Goal: Use online tool/utility: Utilize a website feature to perform a specific function

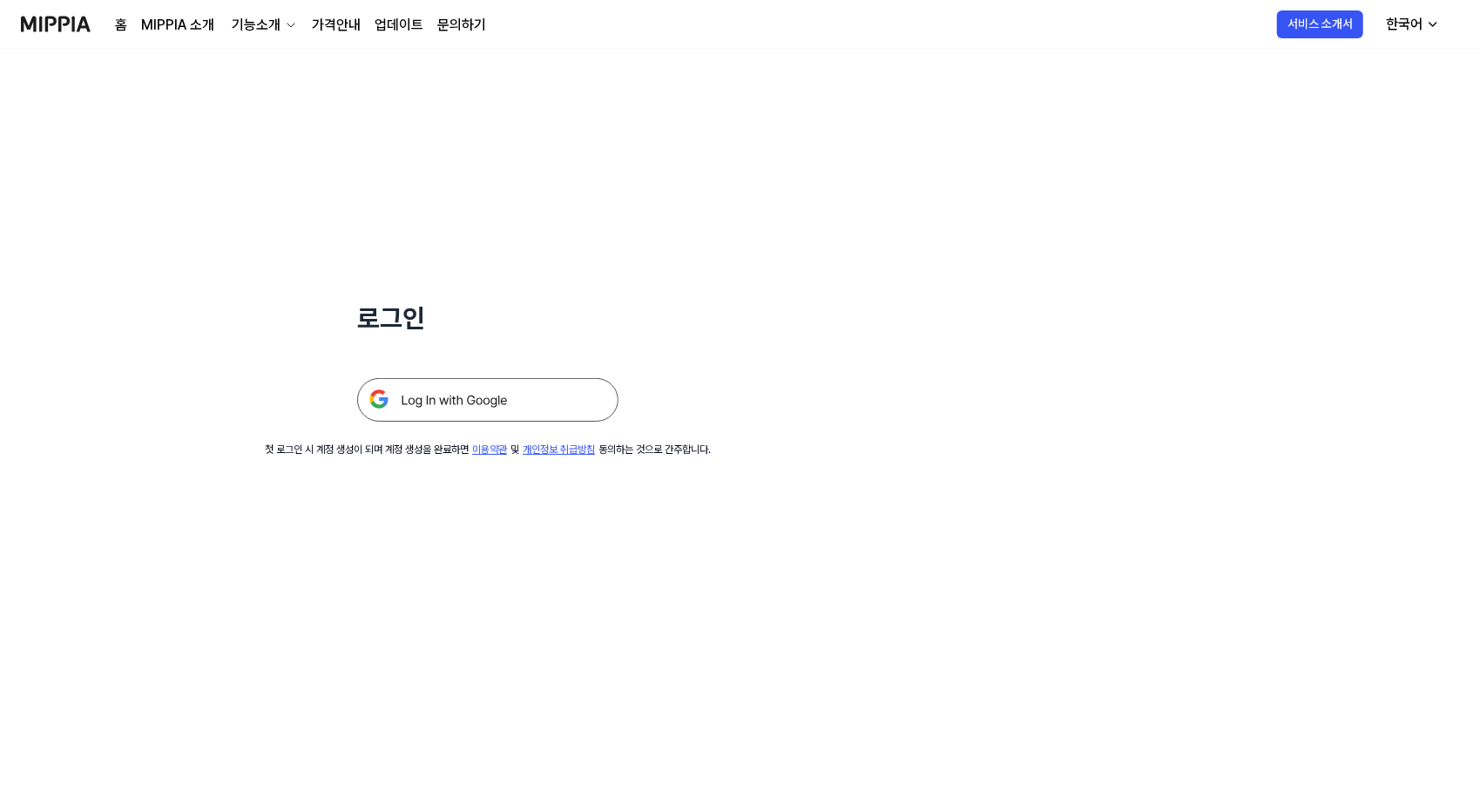
click at [429, 392] on img at bounding box center [488, 399] width 261 height 44
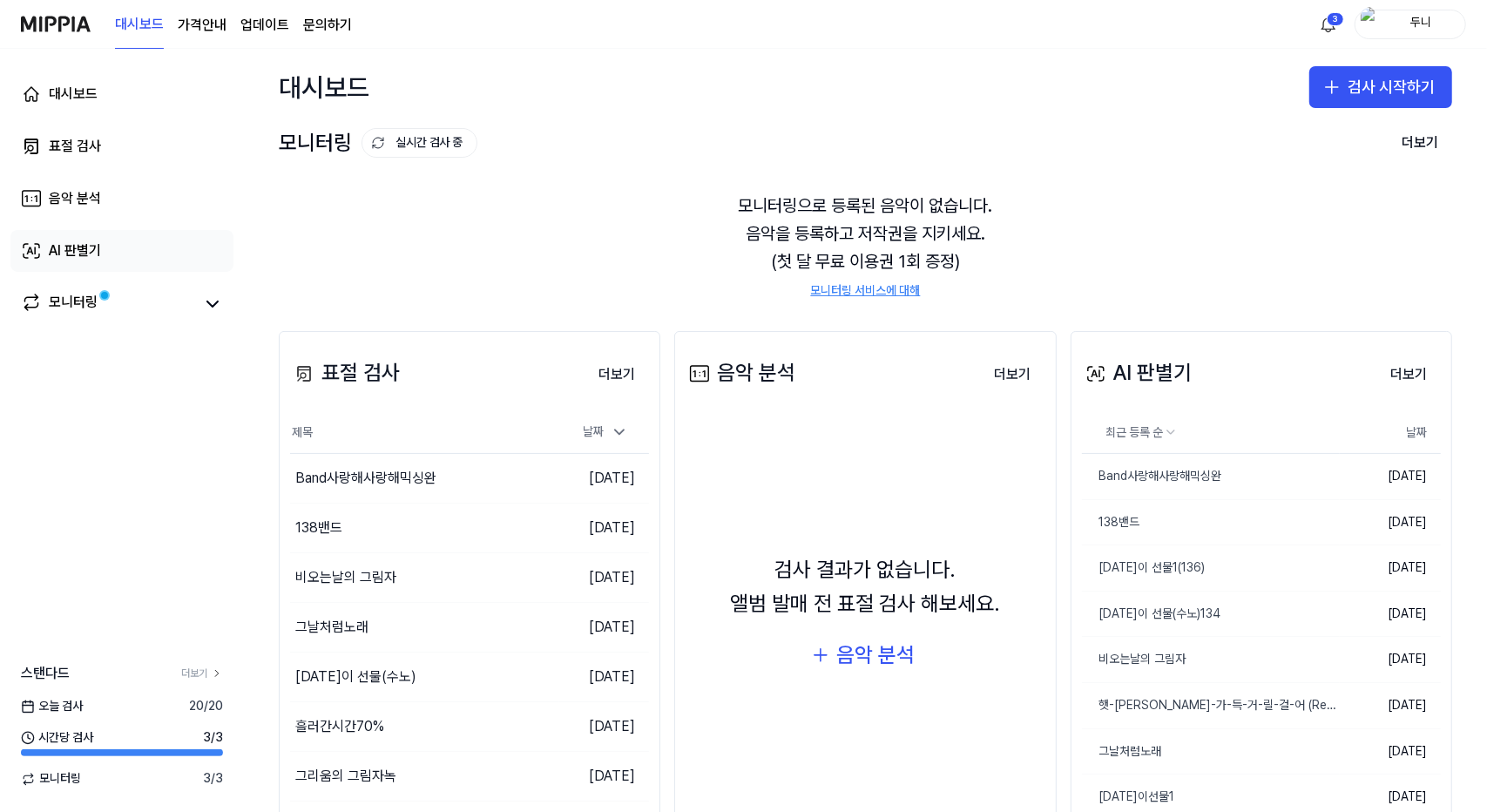
click at [75, 244] on div "AI 판별기" at bounding box center [74, 251] width 52 height 21
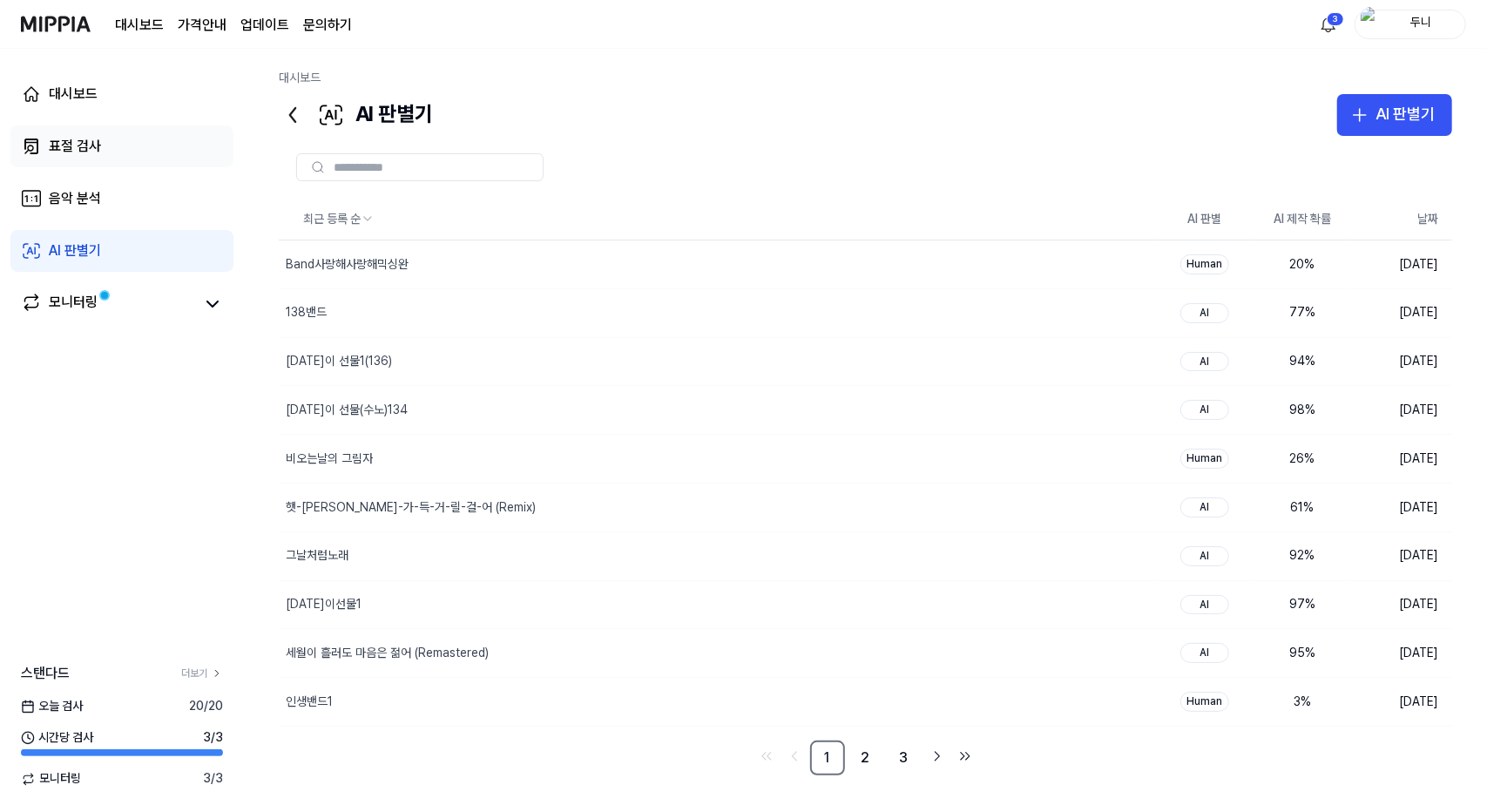
click at [56, 145] on div "표절 검사" at bounding box center [74, 146] width 52 height 21
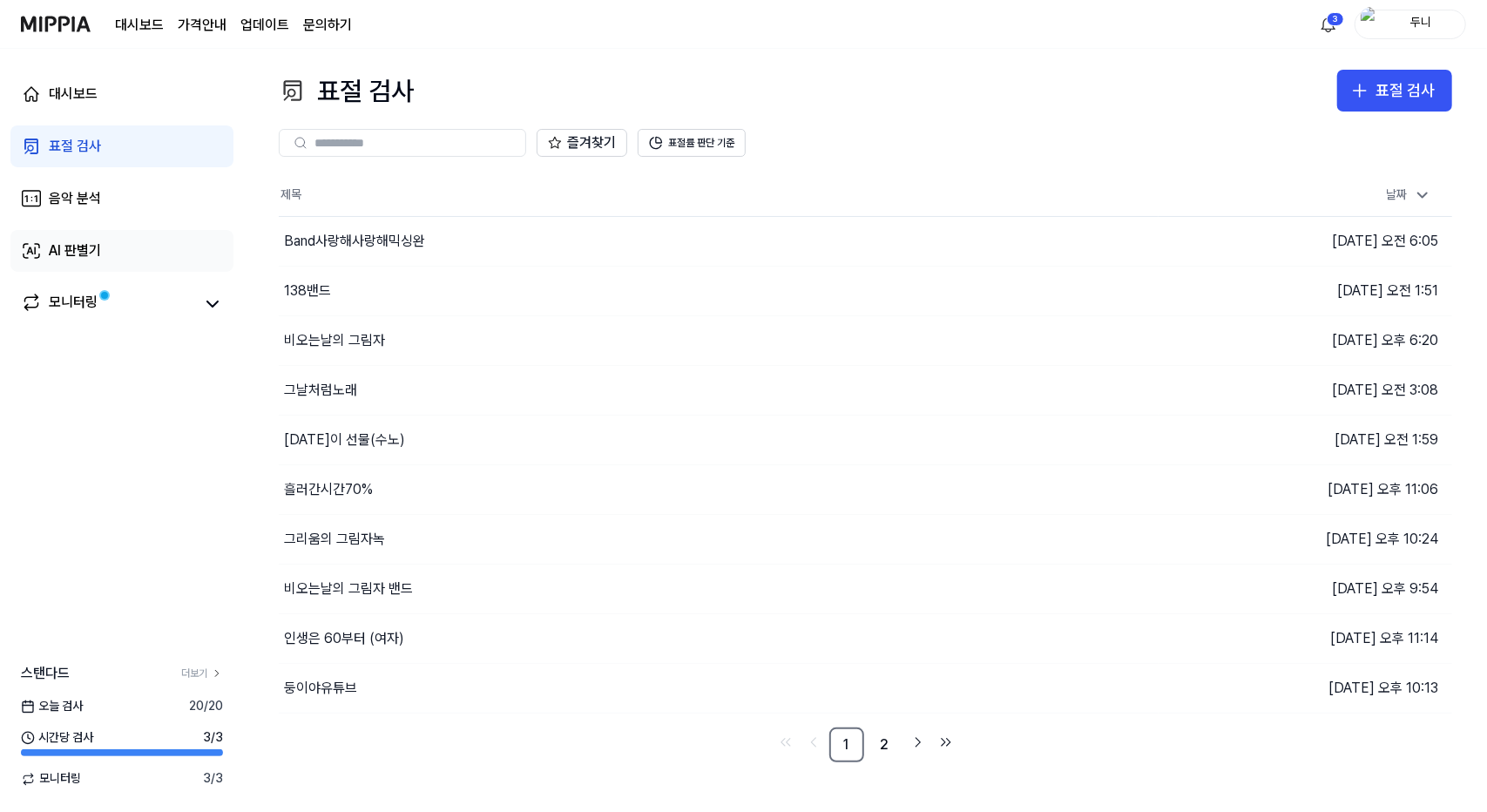
click at [64, 244] on div "AI 판별기" at bounding box center [74, 251] width 52 height 21
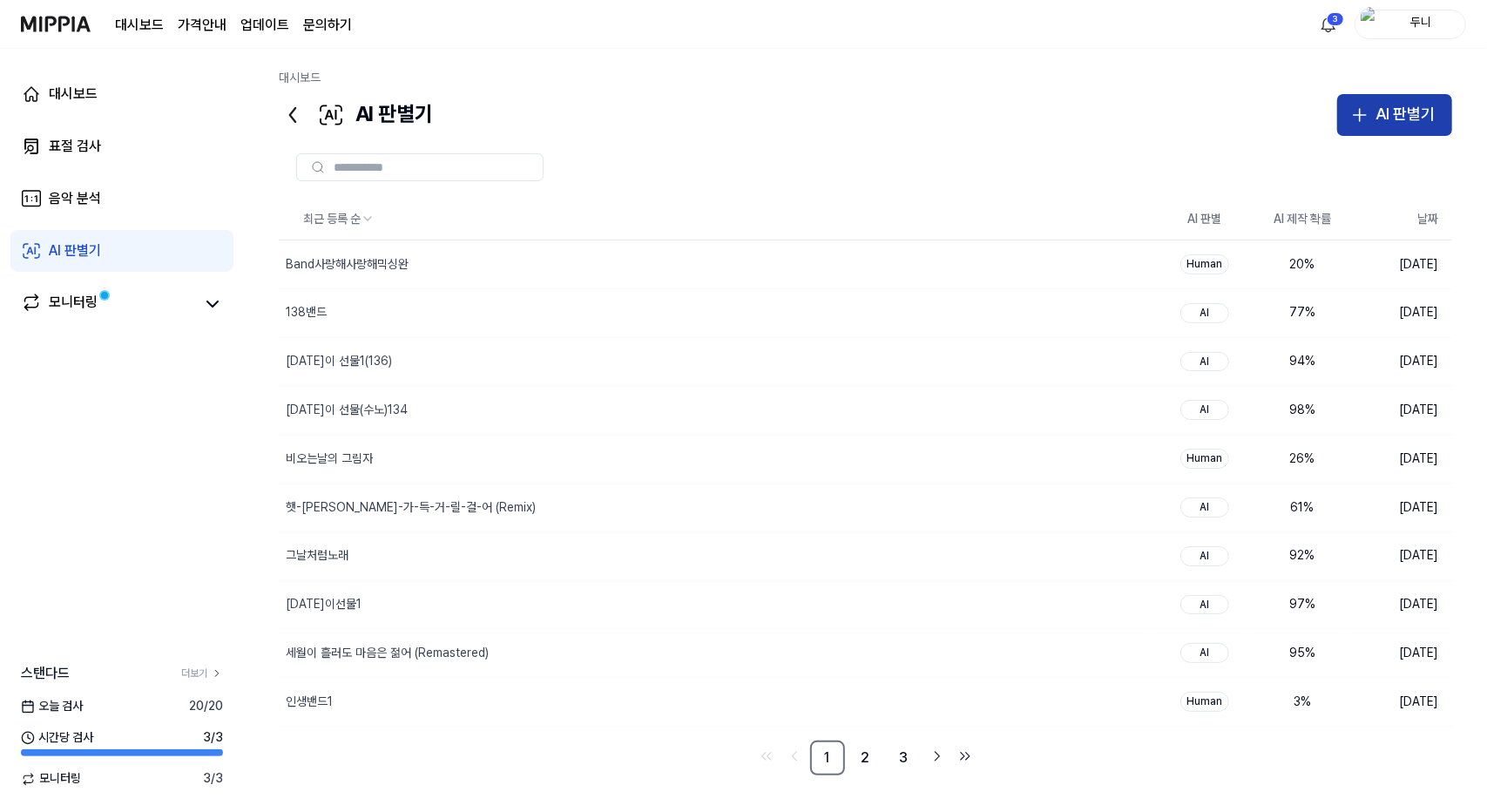
click at [1378, 109] on div "AI 판별기" at bounding box center [1405, 115] width 59 height 25
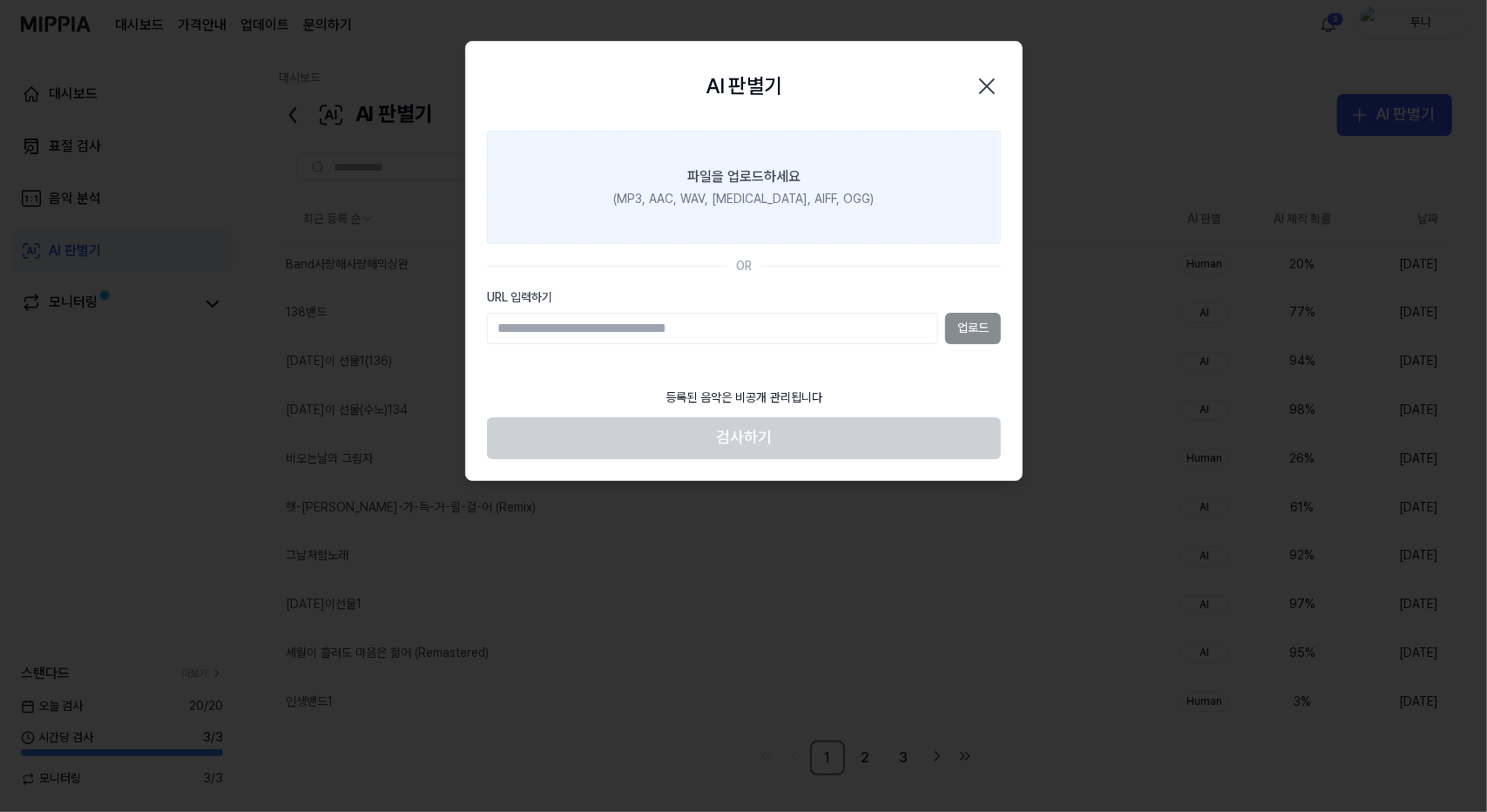
click at [744, 177] on div "파일을 업로드하세요" at bounding box center [744, 176] width 113 height 21
click at [0, 0] on input "파일을 업로드하세요 (MP3, AAC, WAV, [MEDICAL_DATA], AIFF, OGG)" at bounding box center [0, 0] width 0 height 0
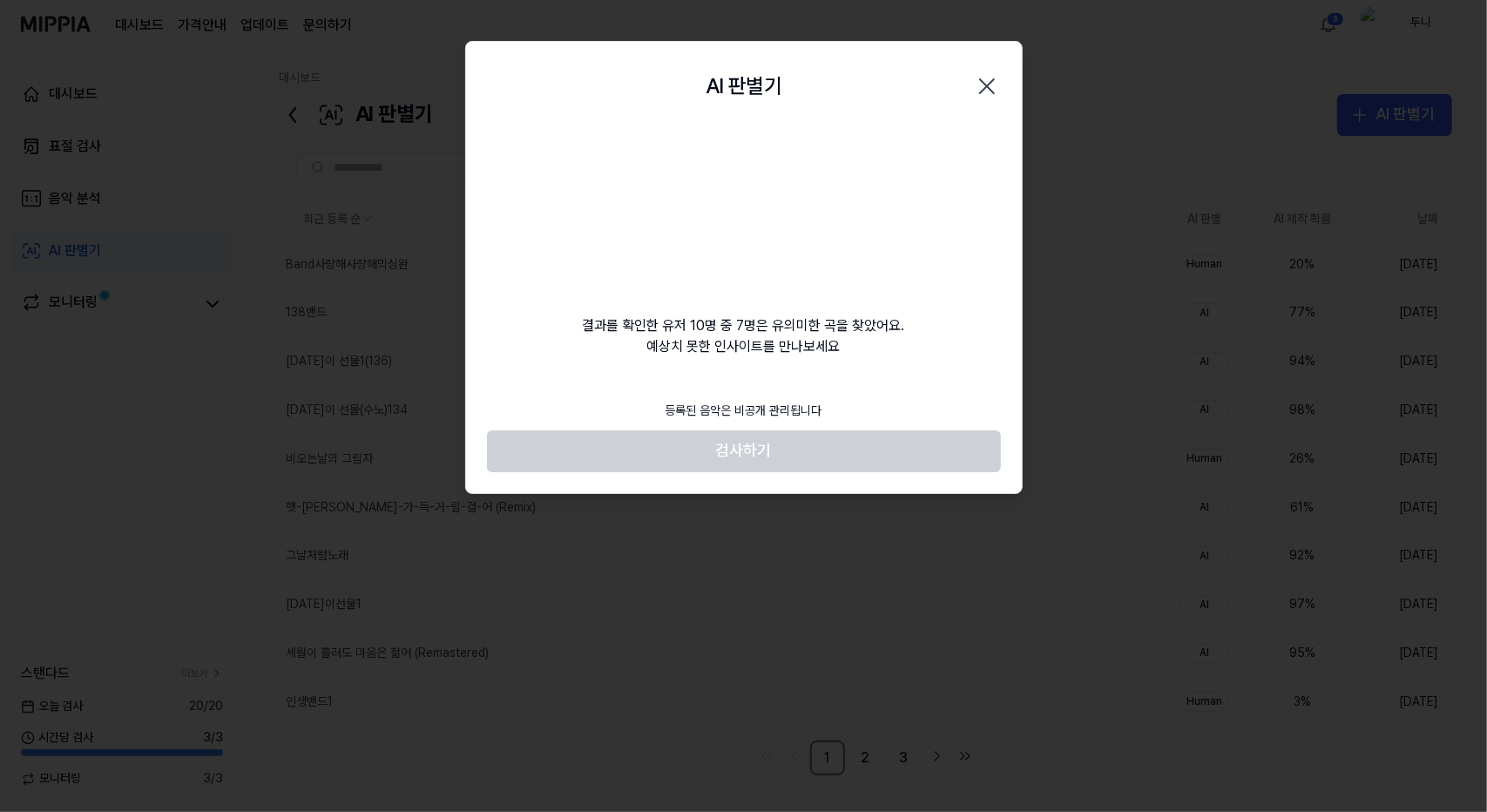
click at [720, 248] on video at bounding box center [744, 214] width 167 height 167
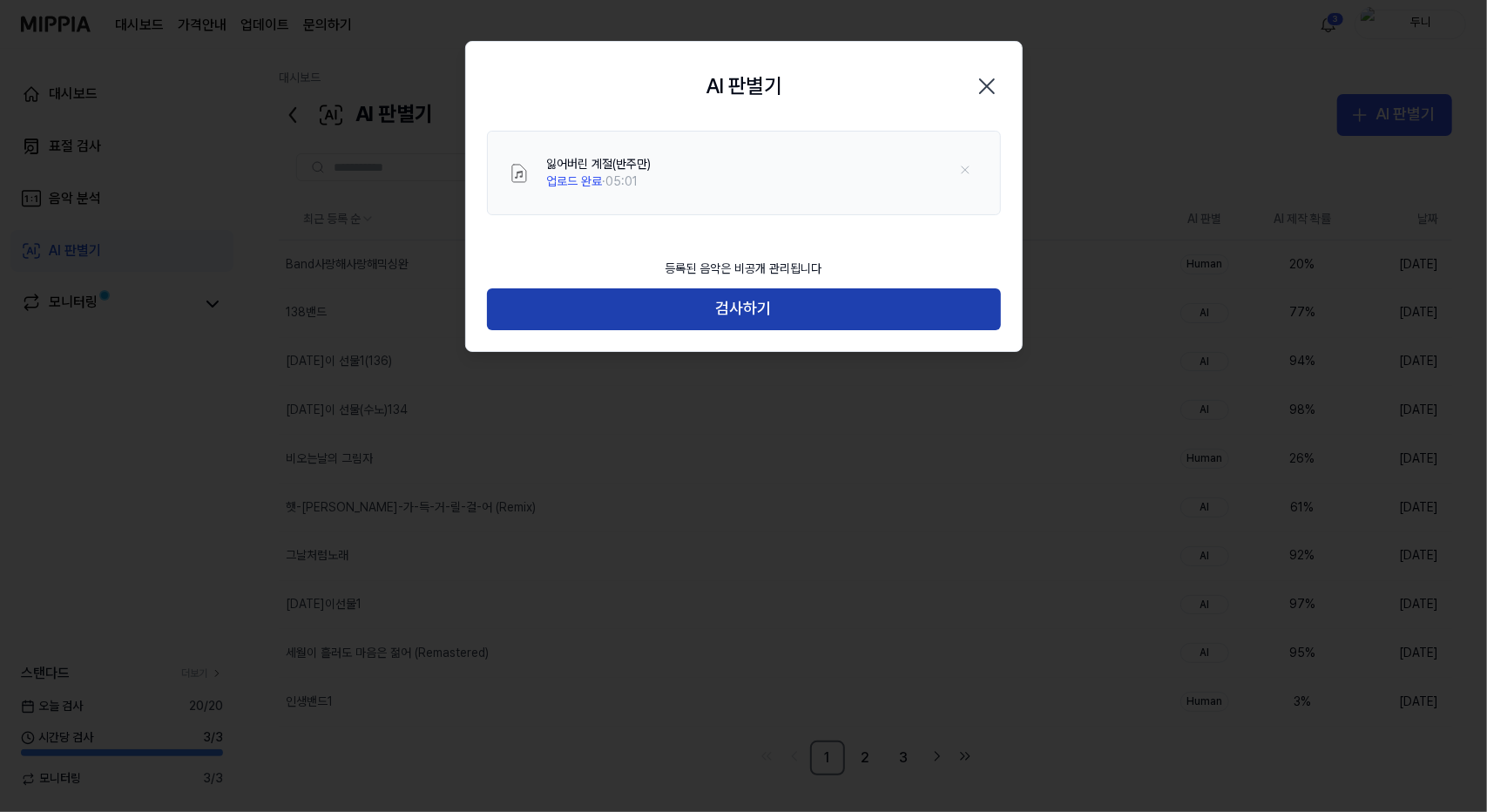
click at [765, 314] on button "검사하기" at bounding box center [744, 309] width 514 height 42
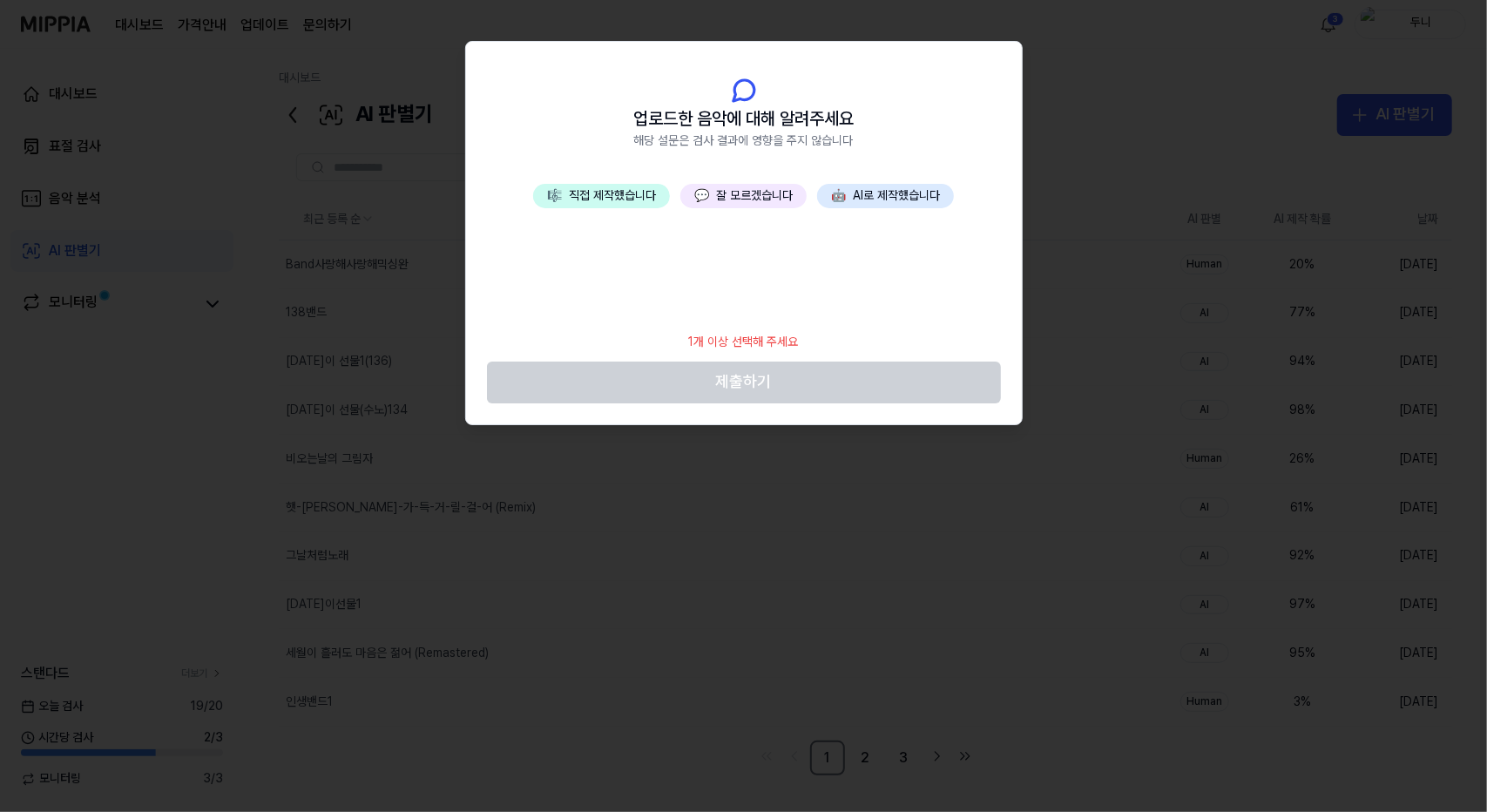
click at [749, 198] on button "💬 잘 모르겠습니다" at bounding box center [743, 195] width 126 height 24
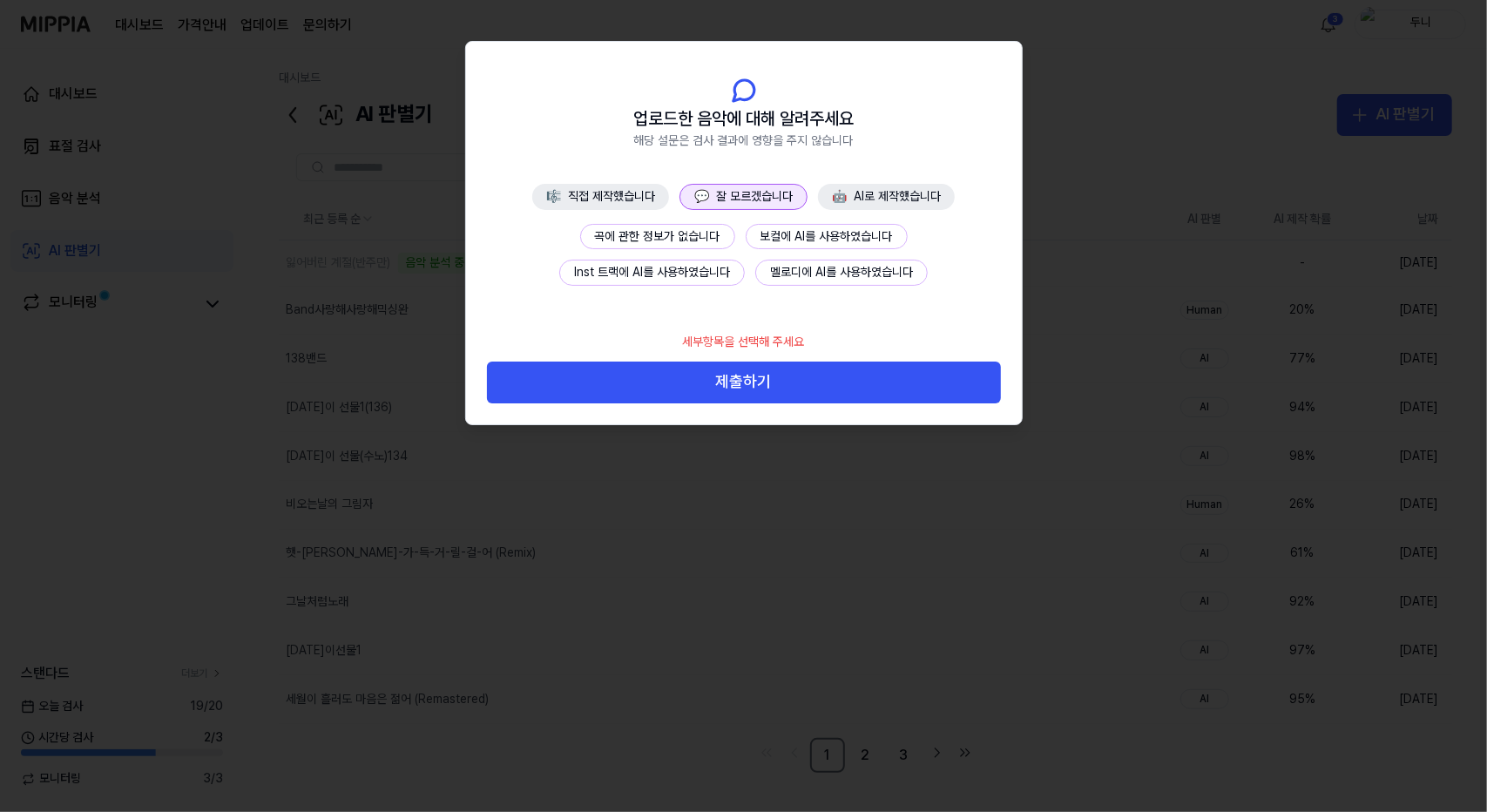
click at [796, 380] on button "제출하기" at bounding box center [744, 382] width 514 height 42
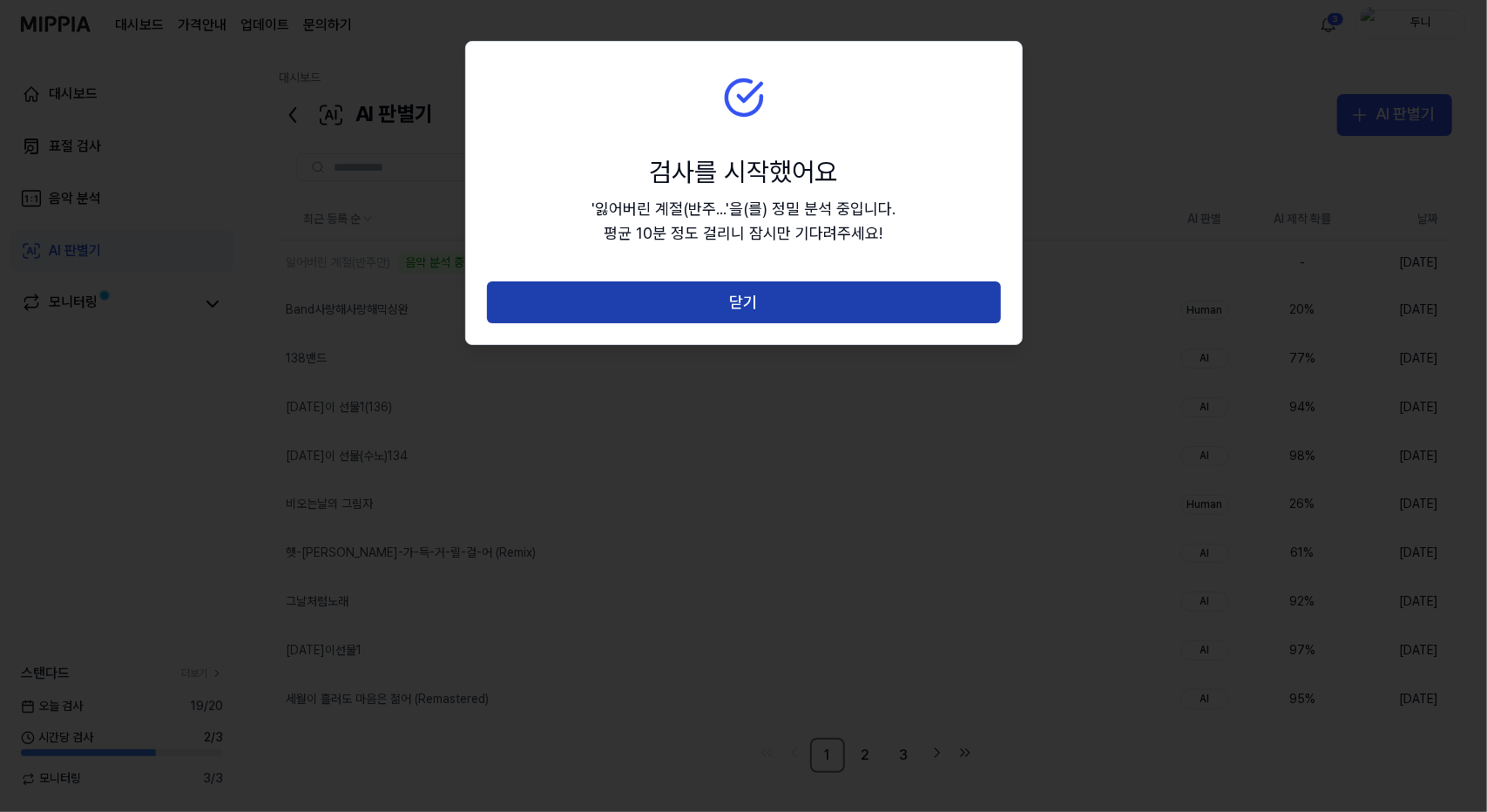
click at [761, 312] on button "닫기" at bounding box center [744, 302] width 514 height 42
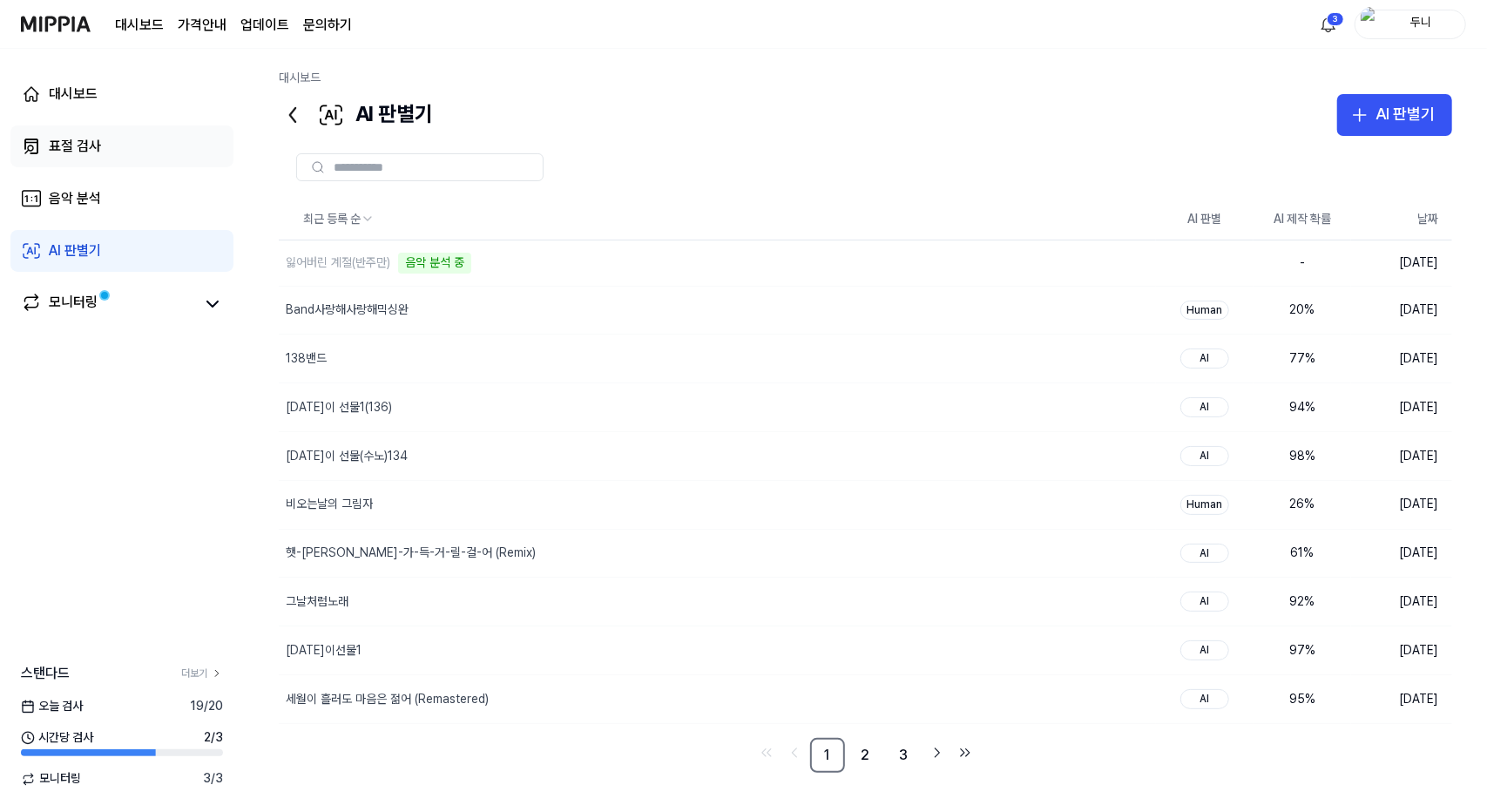
click at [82, 140] on div "표절 검사" at bounding box center [74, 146] width 52 height 21
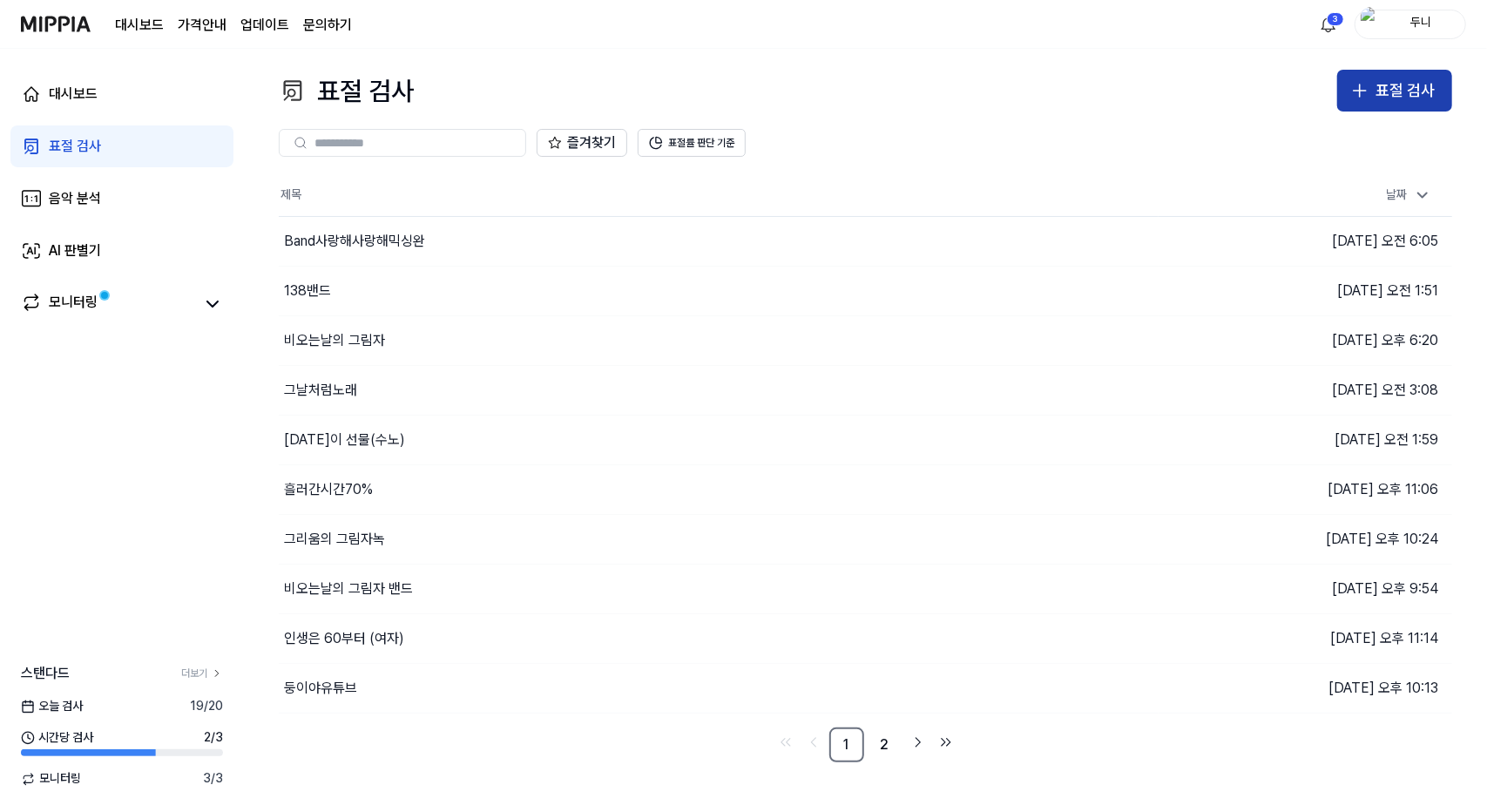
click at [1387, 81] on div "표절 검사" at bounding box center [1405, 91] width 59 height 25
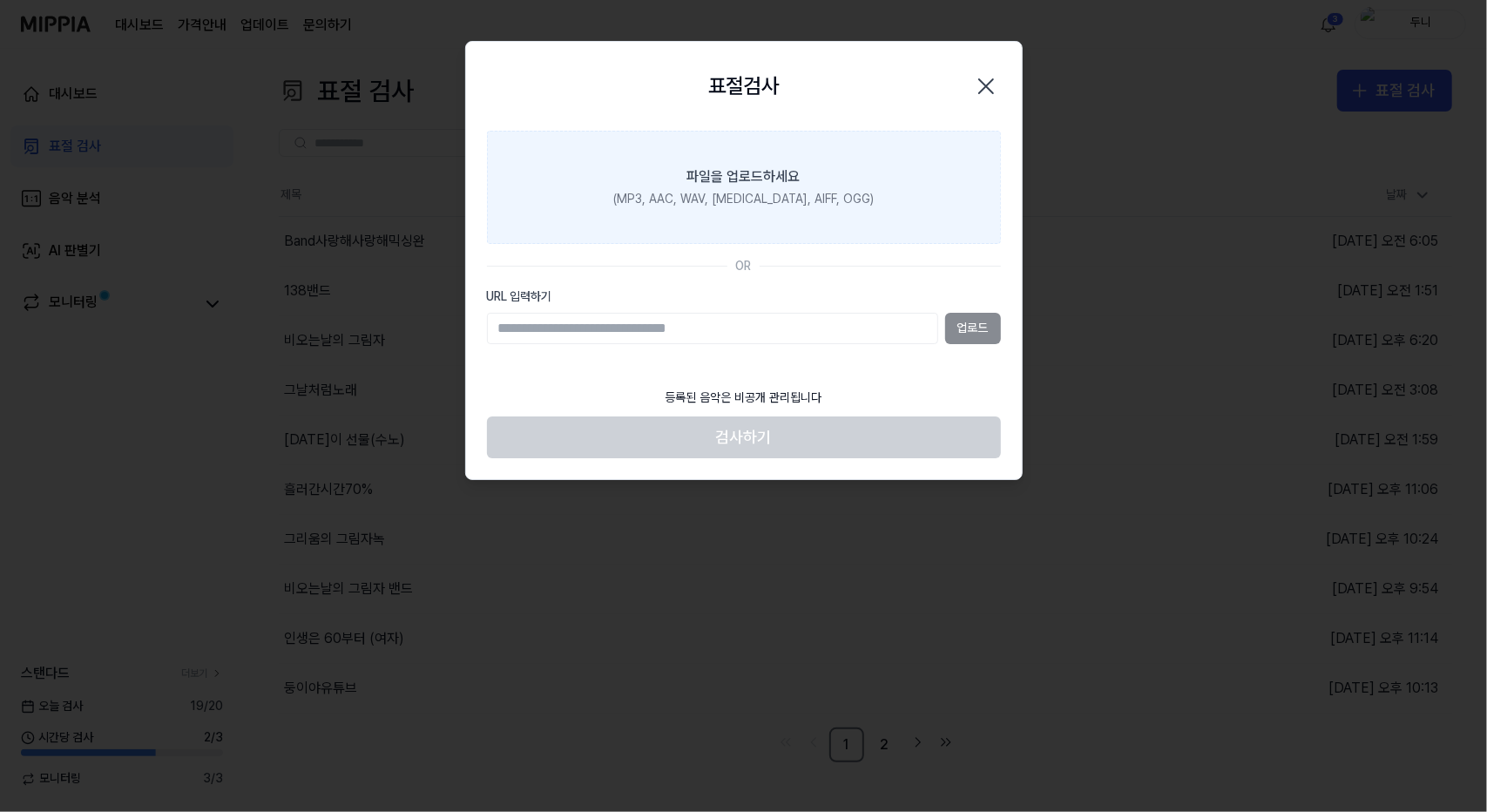
click at [753, 188] on label "파일을 업로드하세요 (MP3, AAC, WAV, [MEDICAL_DATA], AIFF, OGG)" at bounding box center [744, 187] width 514 height 113
click at [0, 0] on input "파일을 업로드하세요 (MP3, AAC, WAV, [MEDICAL_DATA], AIFF, OGG)" at bounding box center [0, 0] width 0 height 0
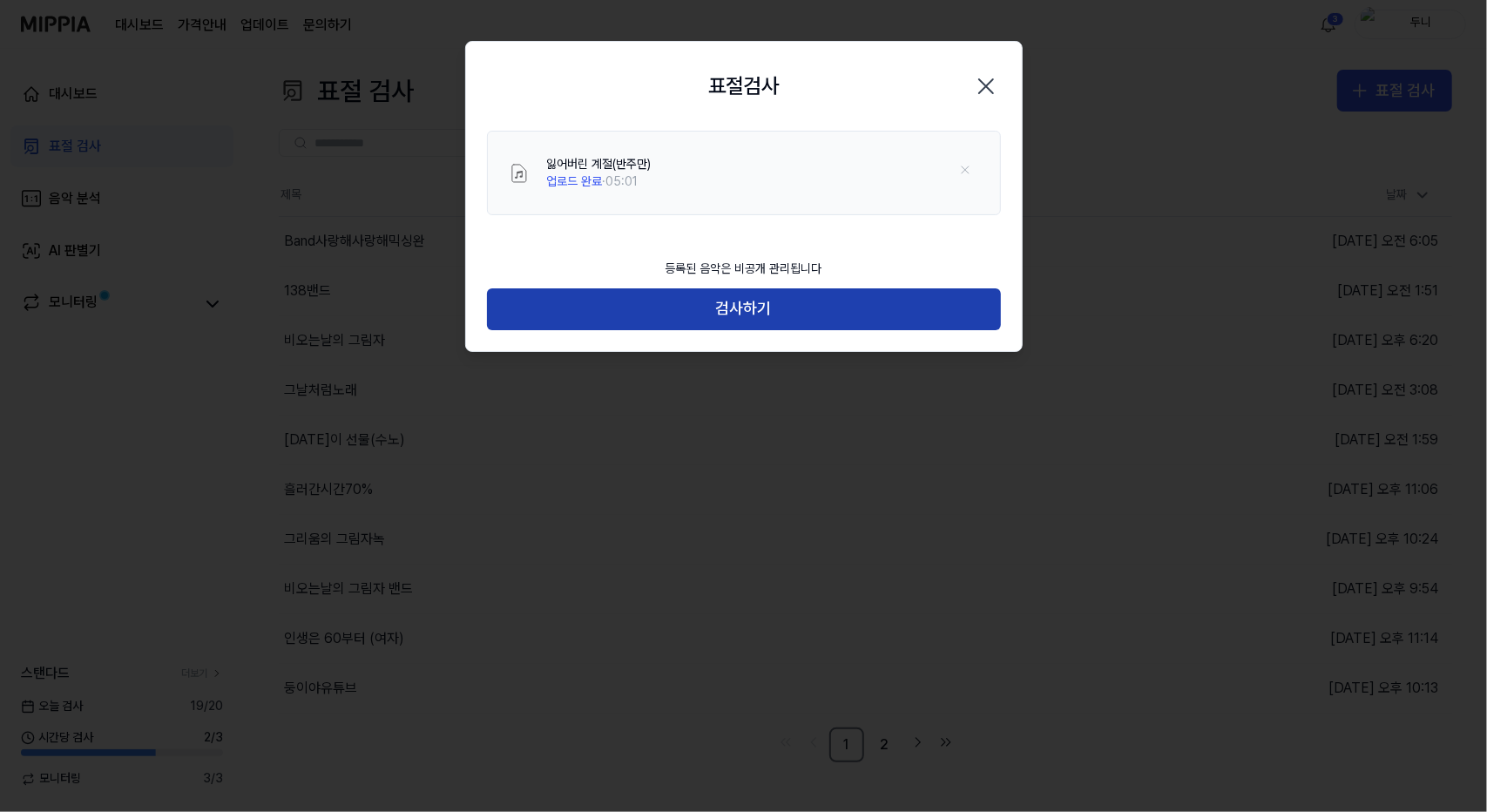
click at [782, 316] on button "검사하기" at bounding box center [744, 309] width 514 height 42
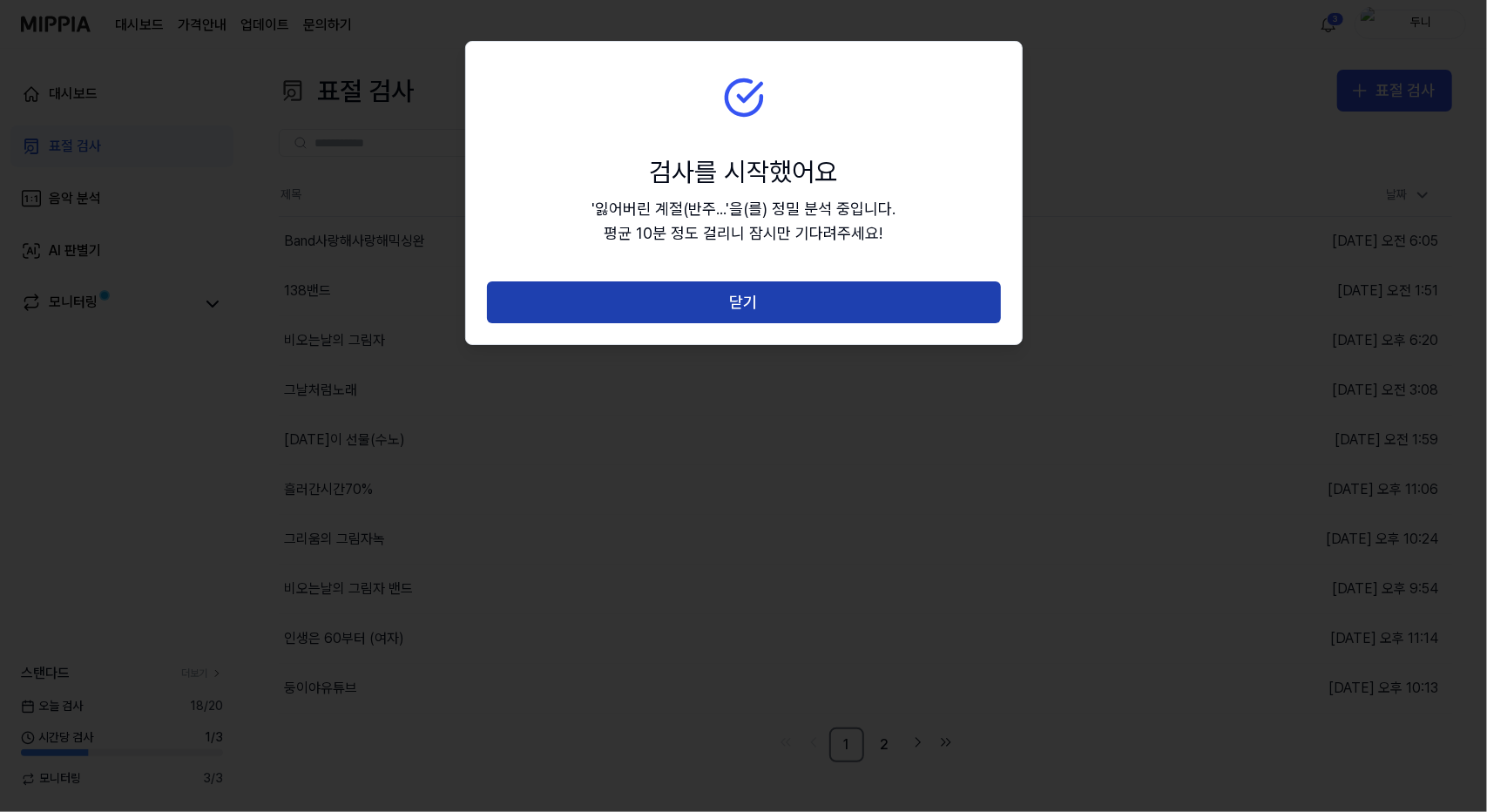
click at [782, 301] on button "닫기" at bounding box center [744, 302] width 514 height 42
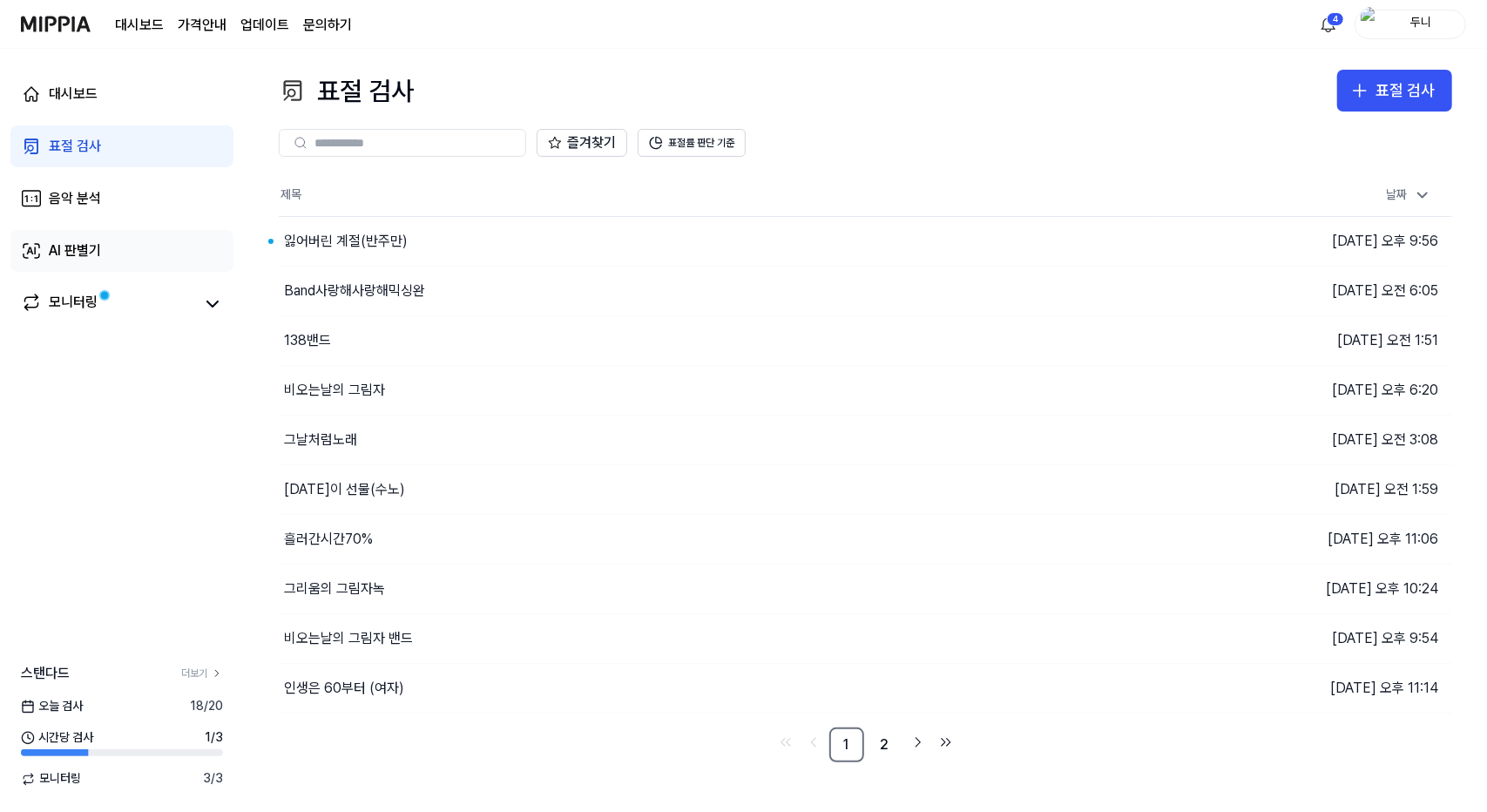
click at [65, 244] on div "AI 판별기" at bounding box center [74, 251] width 52 height 21
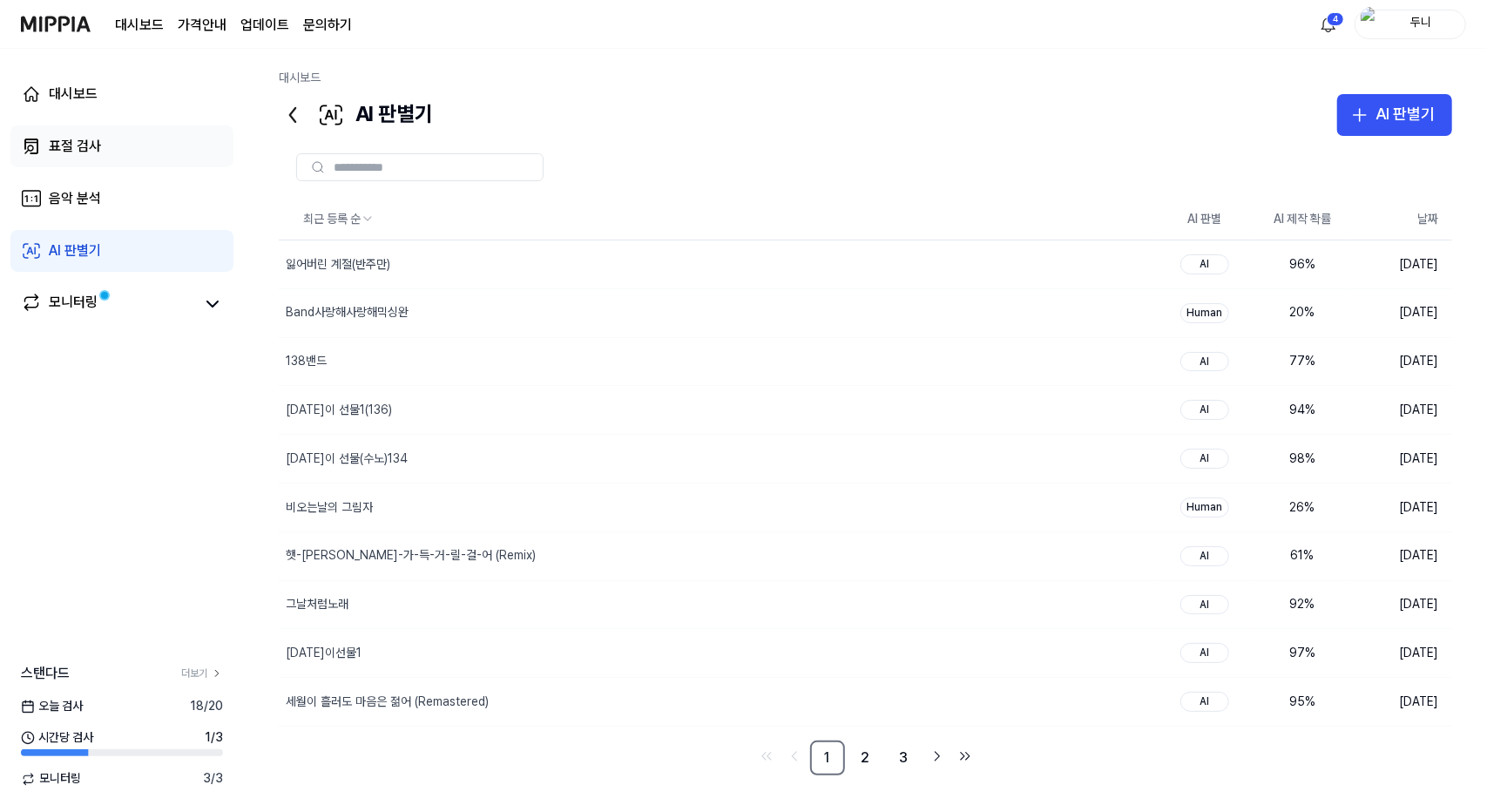
click at [89, 142] on div "표절 검사" at bounding box center [74, 146] width 52 height 21
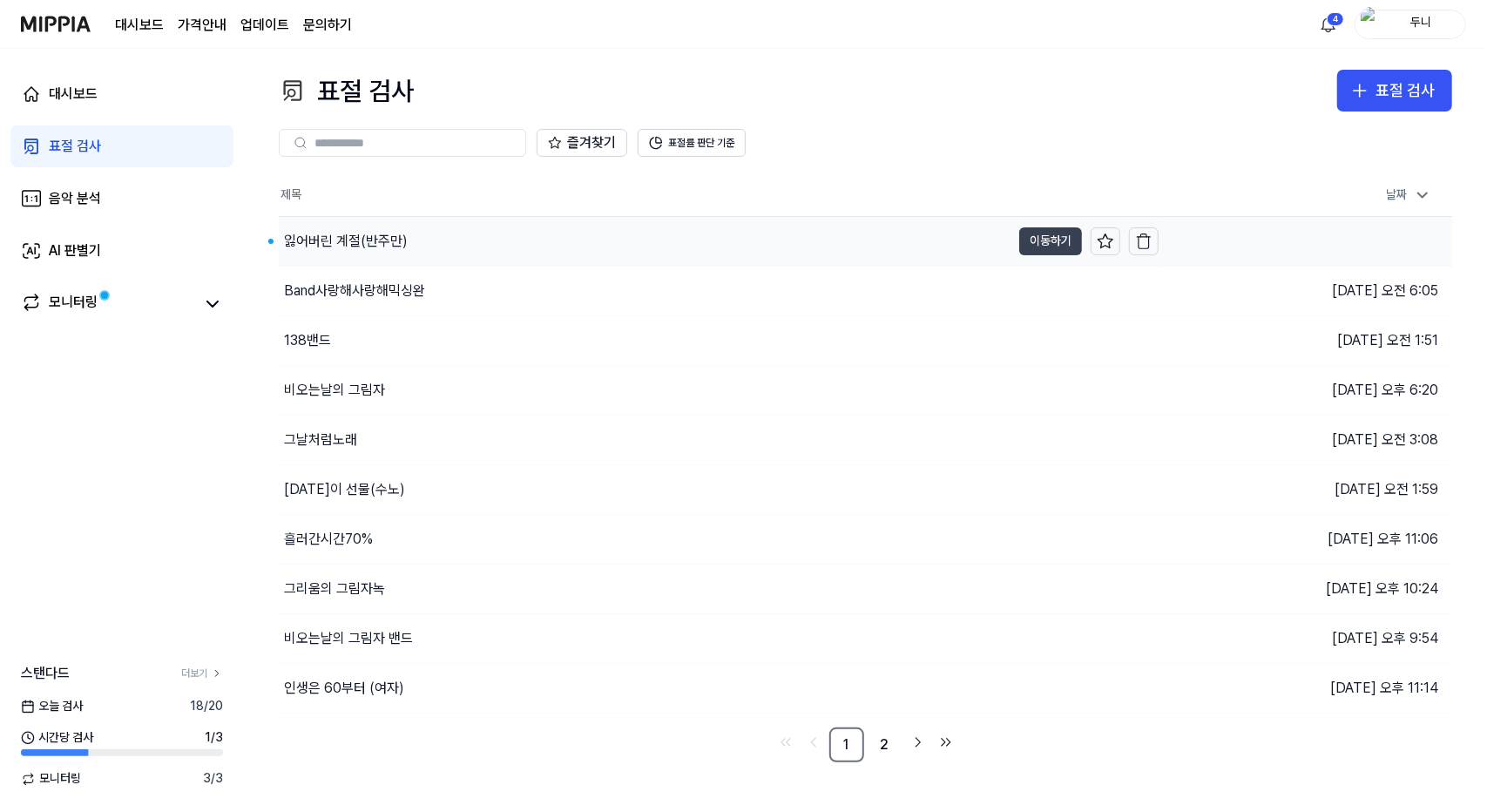
click at [1054, 239] on button "이동하기" at bounding box center [1050, 241] width 63 height 28
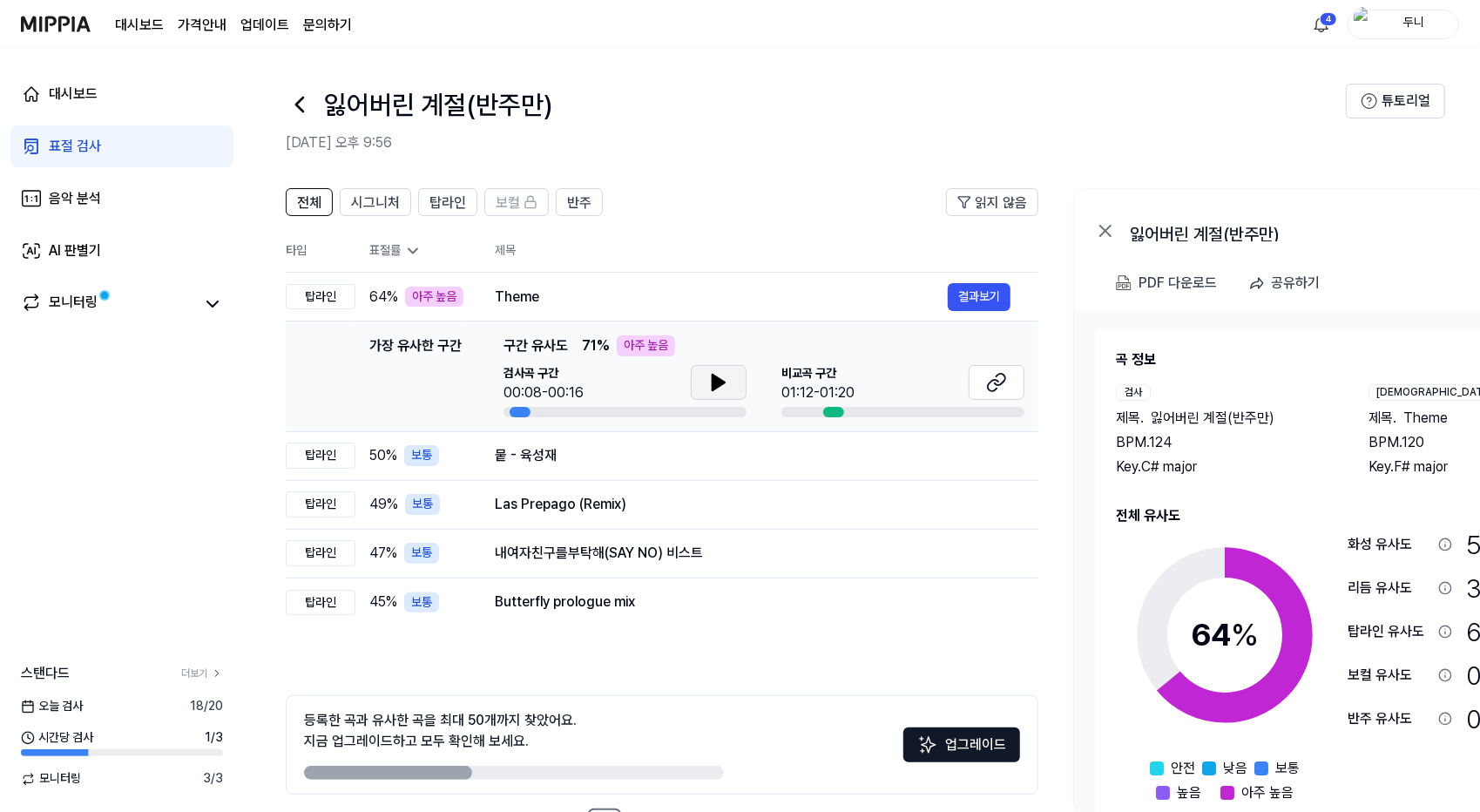
click at [718, 377] on icon at bounding box center [719, 382] width 13 height 16
click at [988, 382] on icon at bounding box center [996, 381] width 21 height 21
click at [1178, 283] on div "PDF 다운로드" at bounding box center [1178, 283] width 79 height 22
click at [1155, 269] on 다운로드 "PDF 다운로드" at bounding box center [1167, 283] width 108 height 35
